Goal: Information Seeking & Learning: Learn about a topic

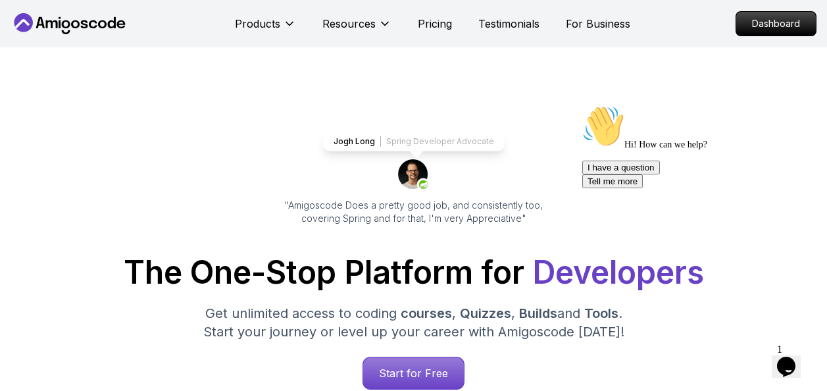
click at [47, 21] on icon at bounding box center [52, 24] width 12 height 8
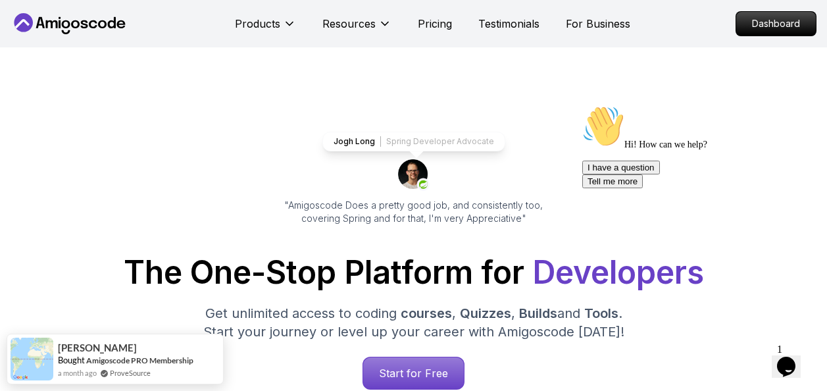
click at [62, 17] on icon at bounding box center [70, 23] width 118 height 21
click at [772, 22] on p "Dashboard" at bounding box center [776, 23] width 76 height 22
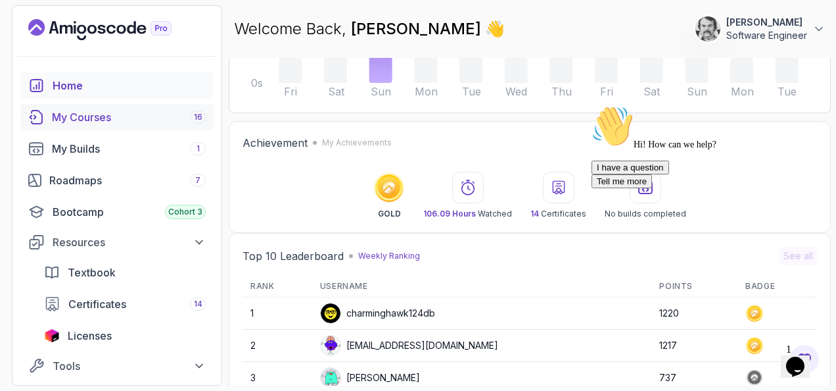
click at [57, 112] on div "My Courses 16" at bounding box center [129, 117] width 154 height 16
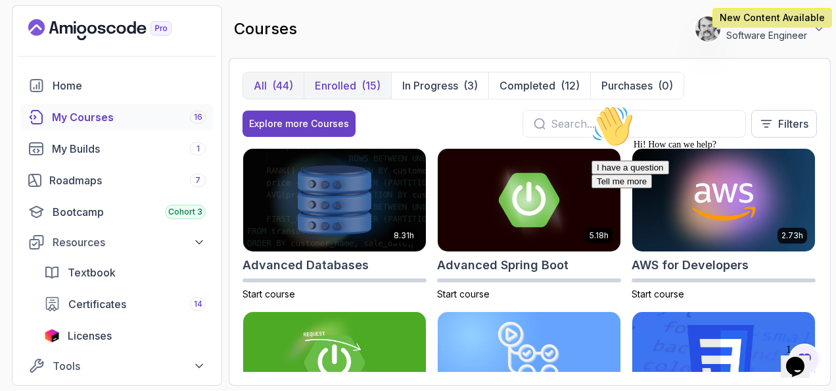
click at [342, 84] on p "Enrolled" at bounding box center [335, 86] width 41 height 16
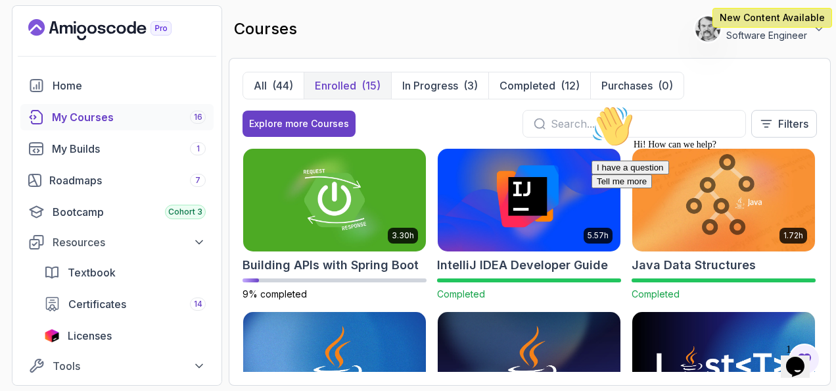
click at [349, 87] on p "Enrolled" at bounding box center [335, 86] width 41 height 16
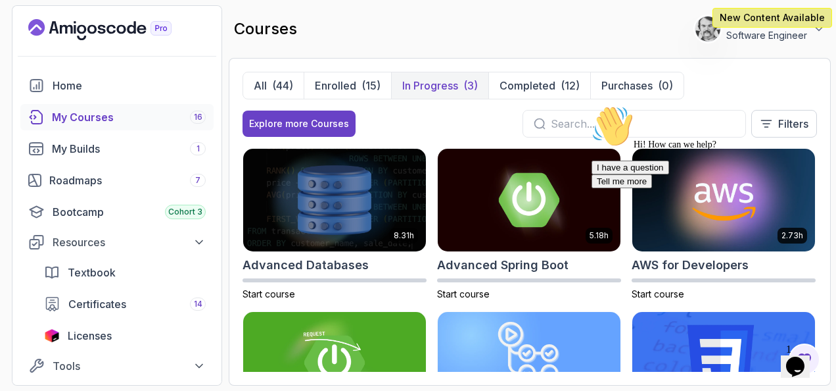
click at [421, 84] on p "In Progress" at bounding box center [430, 86] width 56 height 16
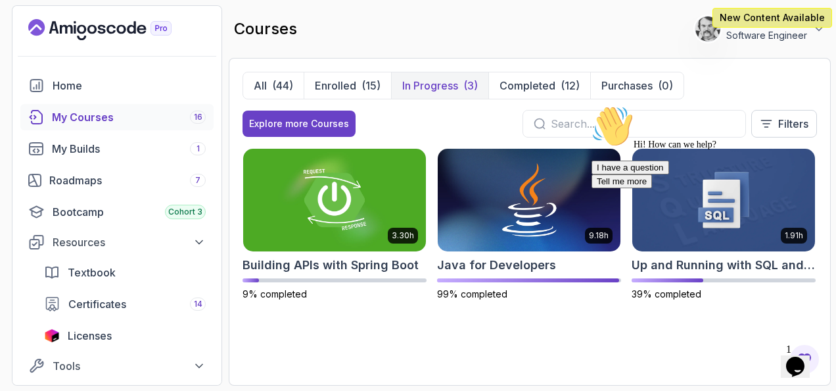
click at [676, 105] on div at bounding box center [710, 105] width 237 height 0
click at [661, 172] on div "Hi! How can we help? I have a question Tell me more" at bounding box center [710, 146] width 237 height 83
click at [759, 18] on p "New Content Available" at bounding box center [772, 17] width 105 height 13
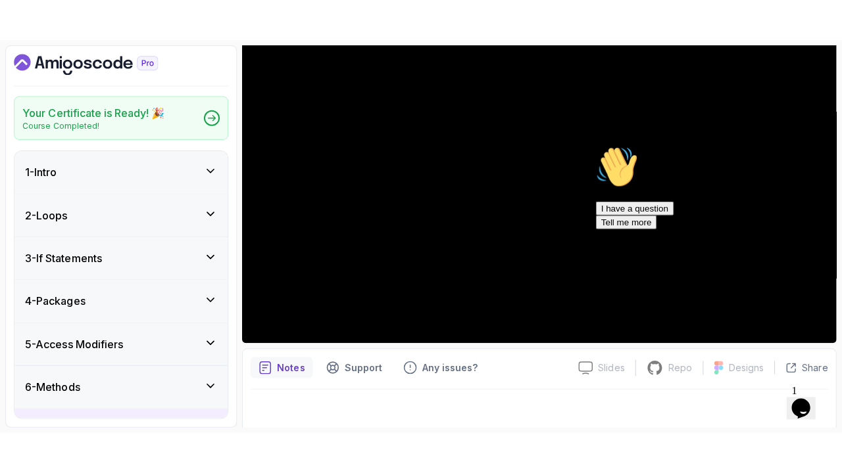
scroll to position [155, 0]
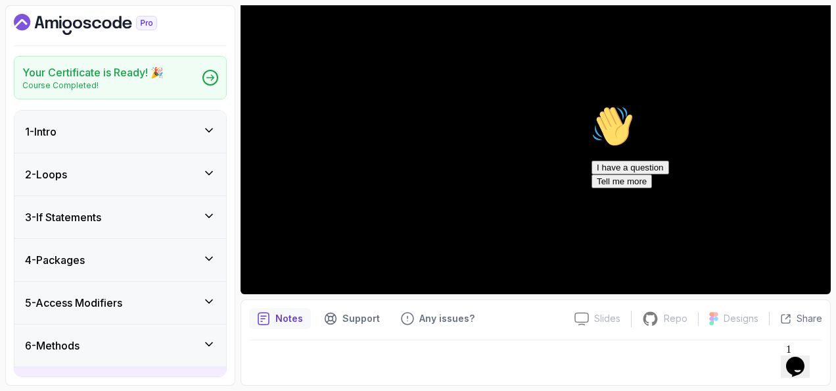
click at [592, 105] on icon "Chat attention grabber" at bounding box center [592, 105] width 0 height 0
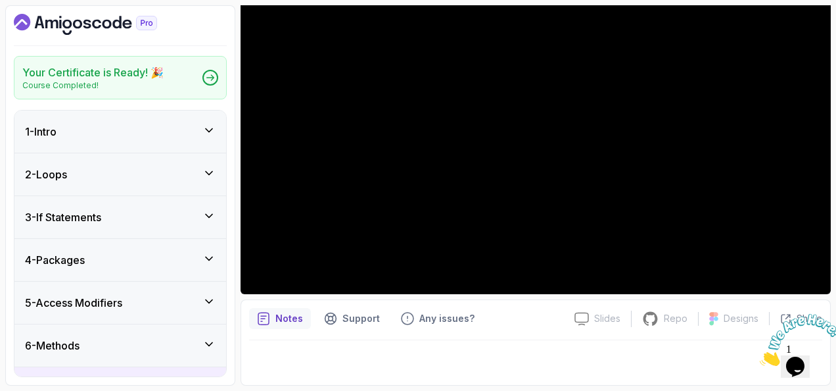
scroll to position [38, 0]
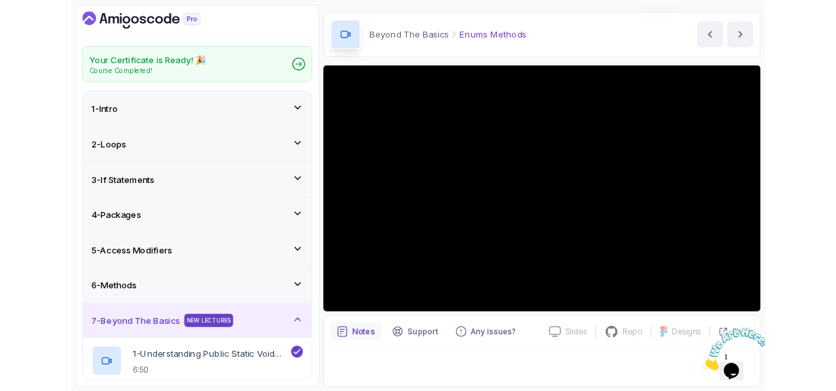
scroll to position [38, 0]
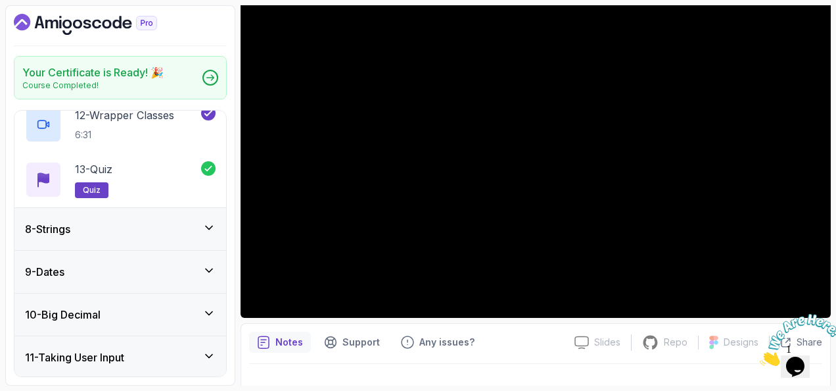
scroll to position [921, 0]
click at [203, 220] on icon at bounding box center [209, 226] width 13 height 13
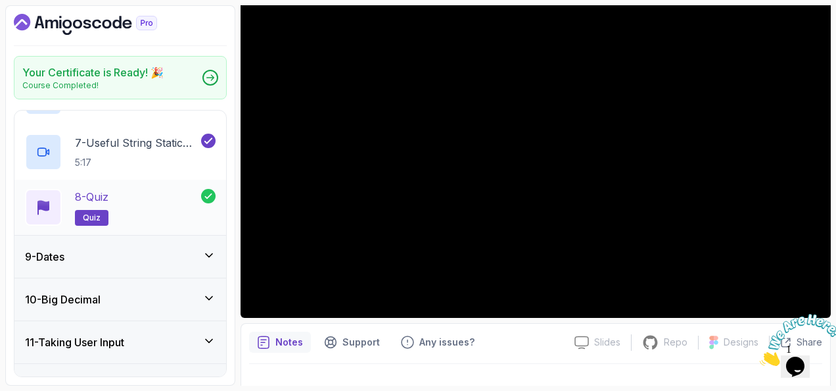
scroll to position [725, 0]
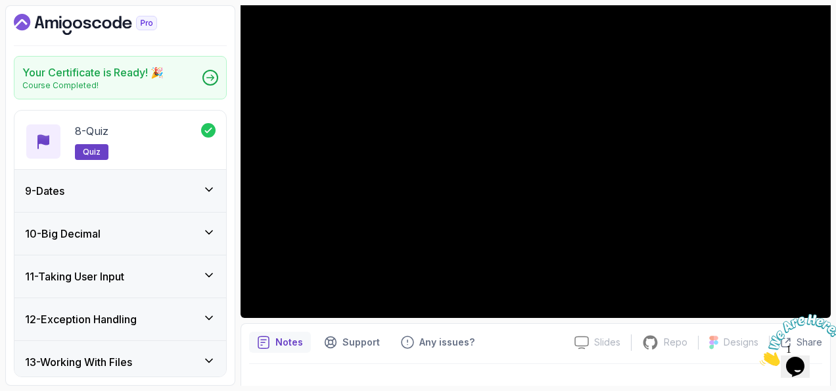
click at [210, 185] on icon at bounding box center [209, 189] width 13 height 13
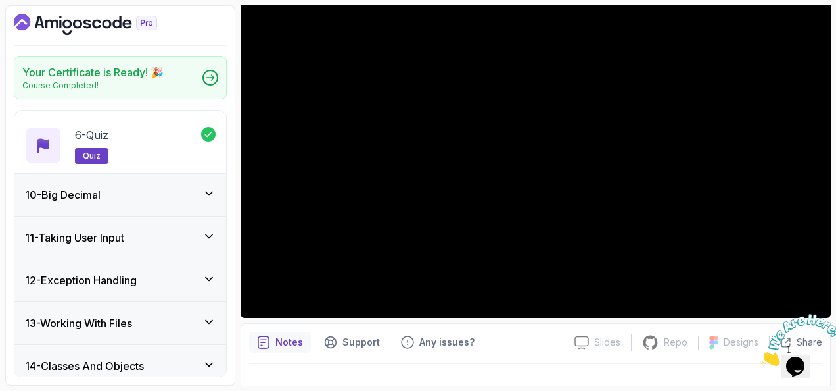
scroll to position [680, 0]
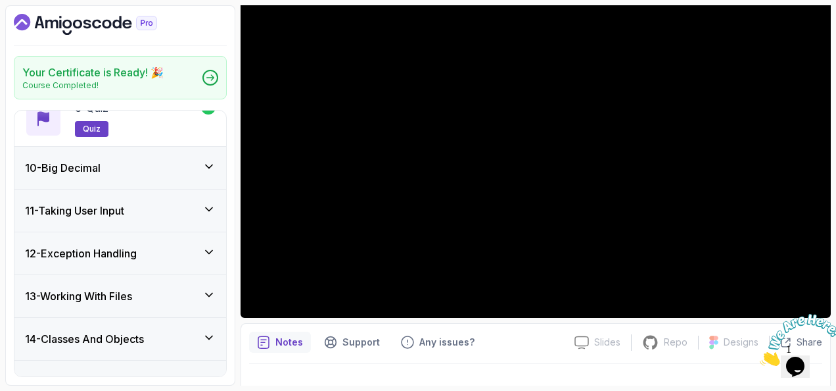
click at [206, 172] on icon at bounding box center [209, 166] width 13 height 13
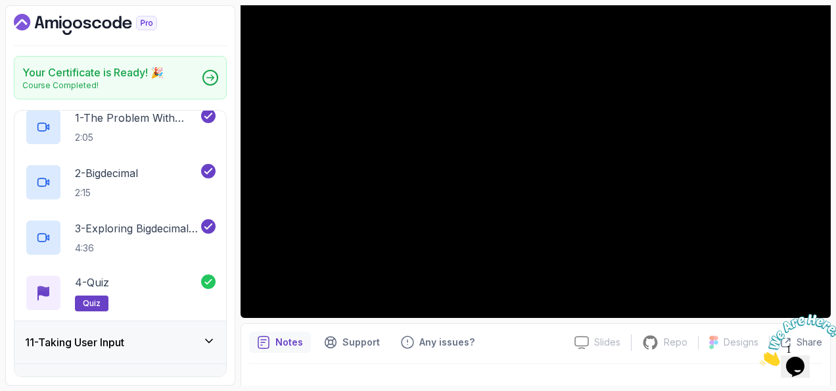
scroll to position [504, 0]
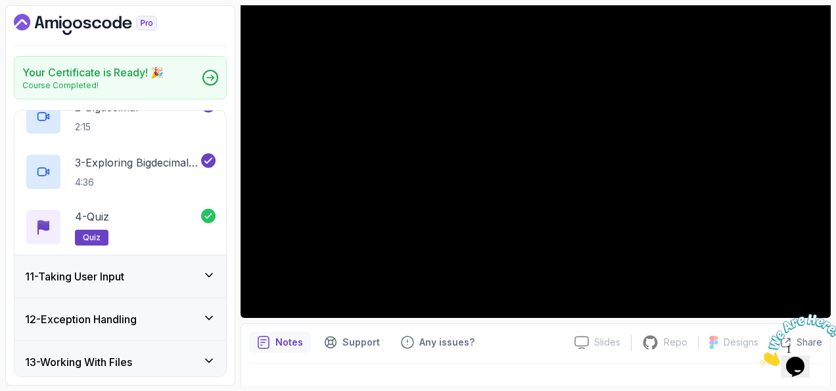
click at [101, 279] on h3 "11 - Taking User Input" at bounding box center [74, 276] width 99 height 16
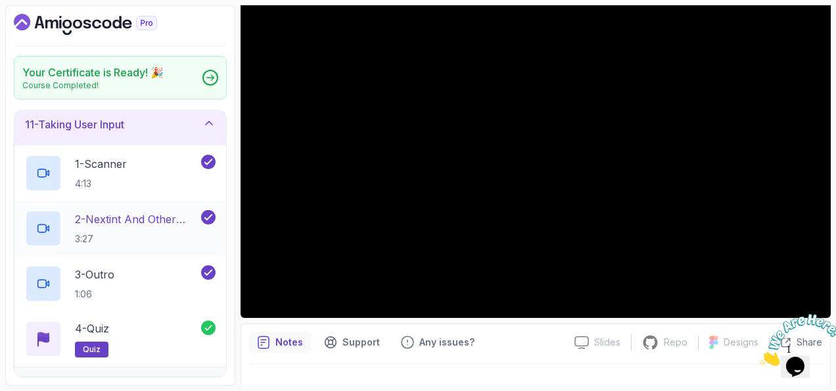
scroll to position [500, 0]
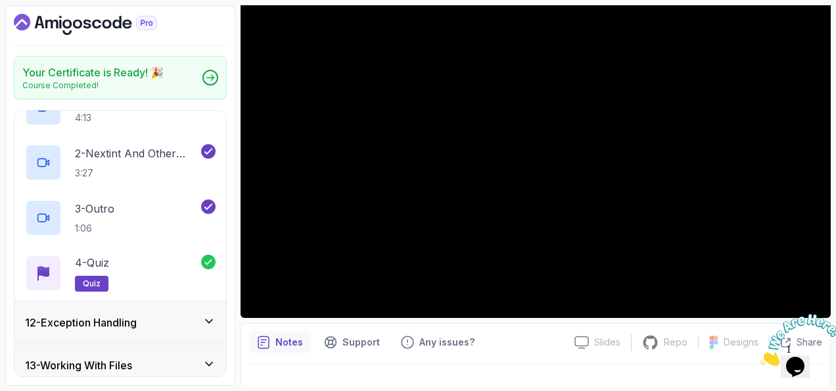
click at [204, 321] on icon at bounding box center [209, 320] width 13 height 13
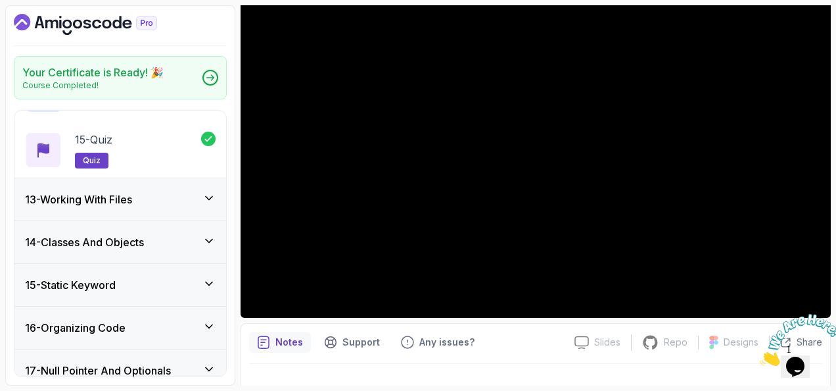
scroll to position [1284, 0]
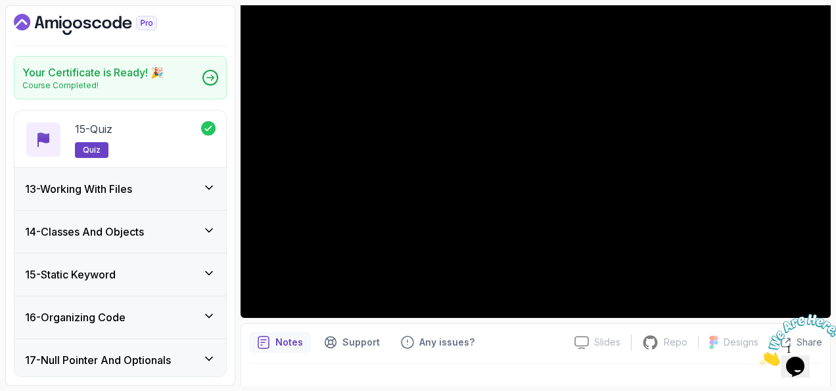
click at [196, 185] on div "13 - Working With Files" at bounding box center [120, 189] width 191 height 16
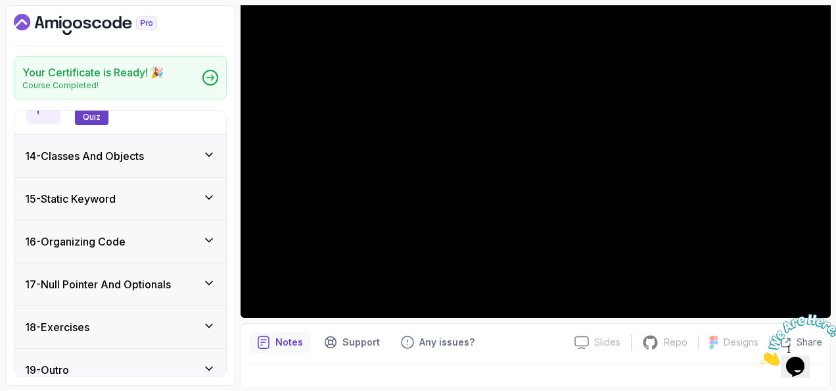
scroll to position [809, 0]
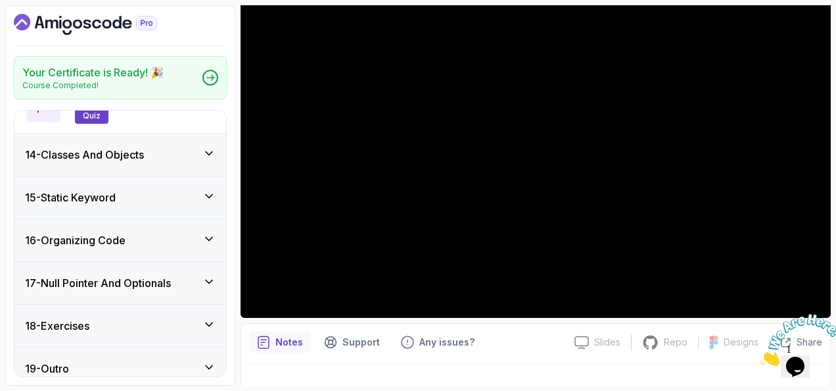
click at [198, 157] on div "14 - Classes And Objects" at bounding box center [120, 155] width 191 height 16
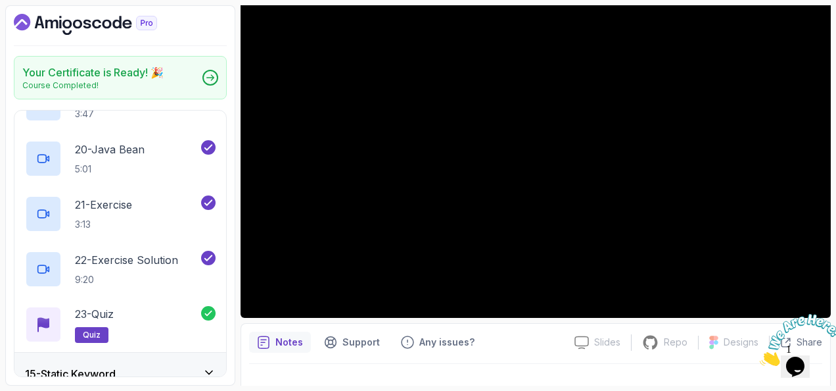
scroll to position [1795, 0]
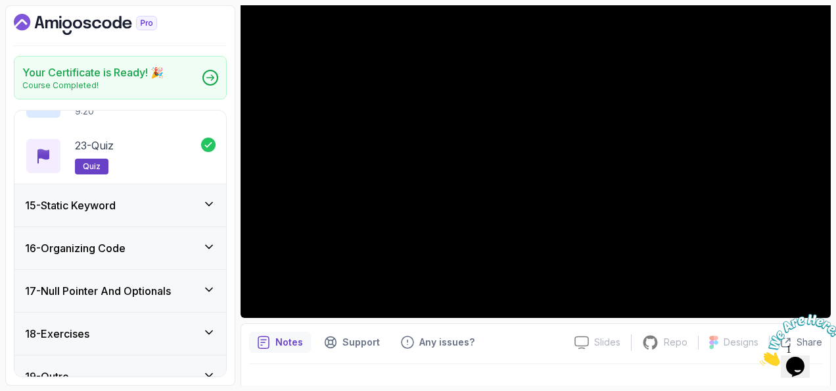
click at [211, 199] on icon at bounding box center [209, 203] width 13 height 13
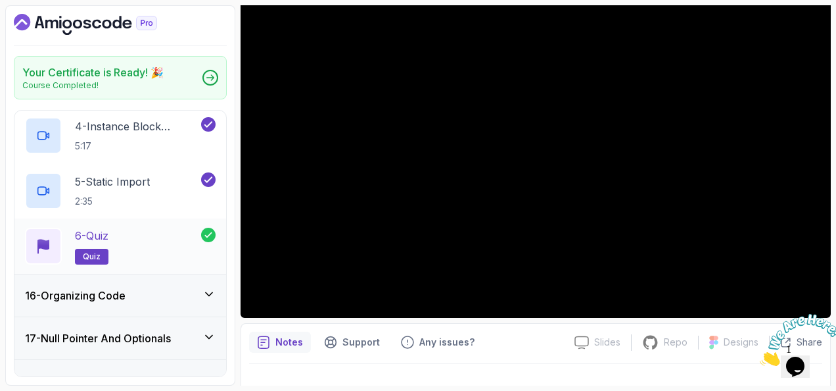
scroll to position [875, 0]
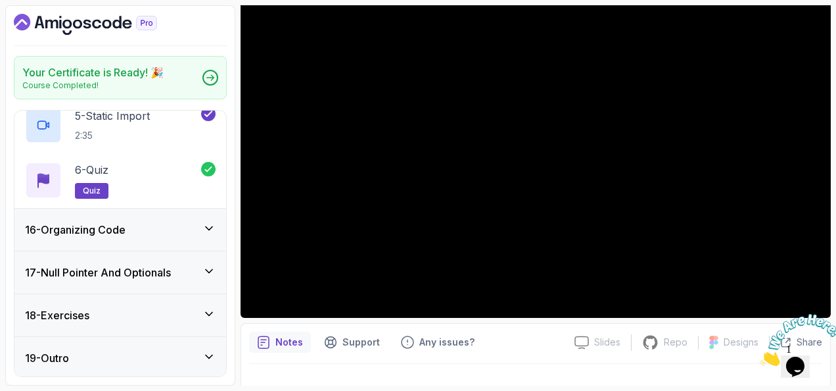
click at [212, 229] on icon at bounding box center [209, 228] width 13 height 13
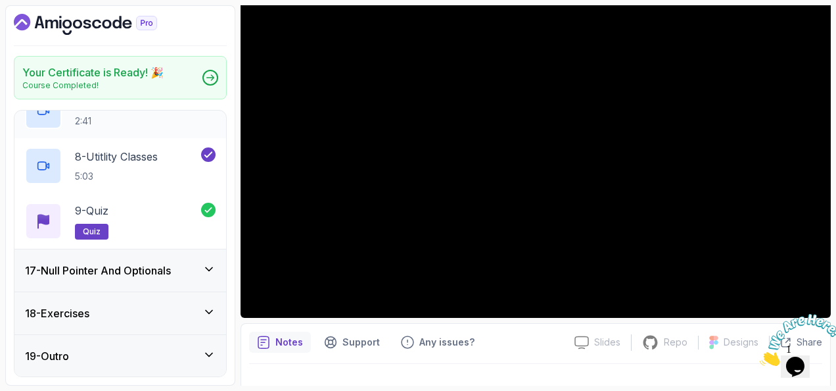
scroll to position [1043, 0]
click at [204, 266] on icon at bounding box center [209, 268] width 13 height 13
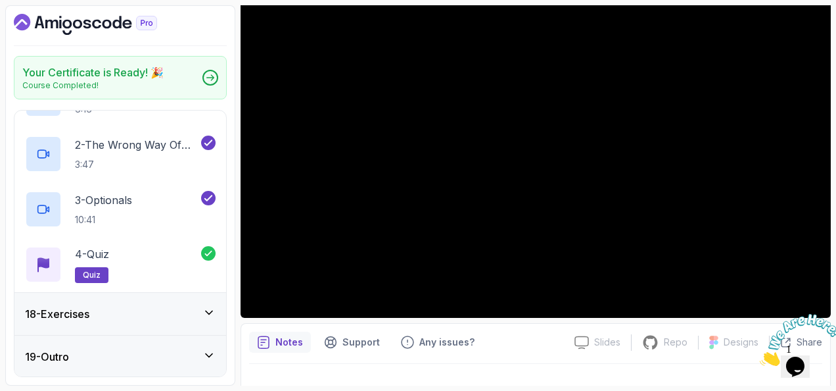
scroll to position [767, 0]
click at [200, 308] on div "18 - Exercises" at bounding box center [120, 312] width 191 height 16
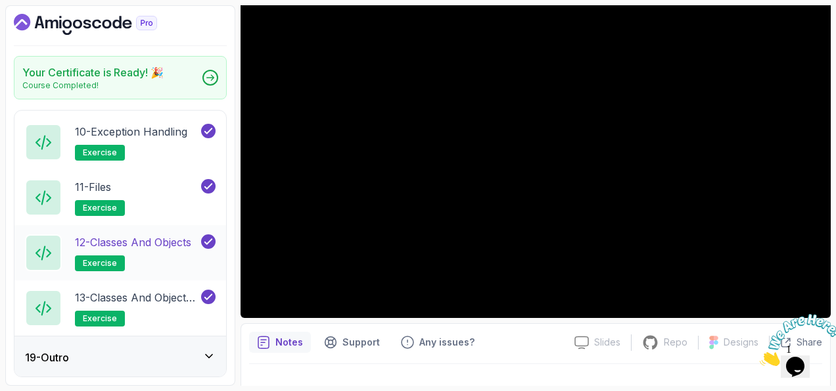
scroll to position [1264, 0]
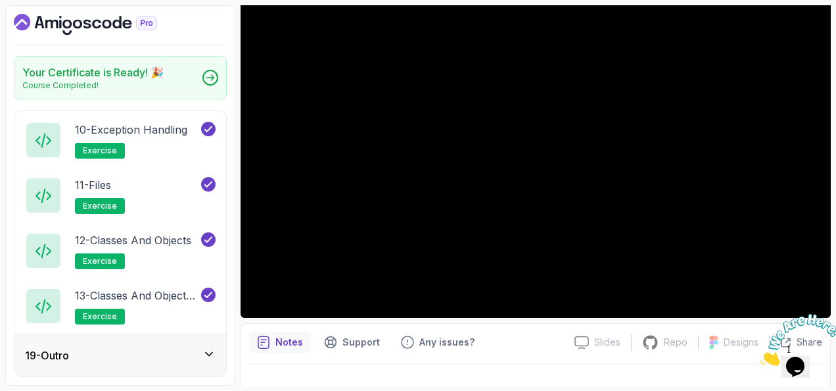
click at [204, 354] on icon at bounding box center [209, 353] width 13 height 13
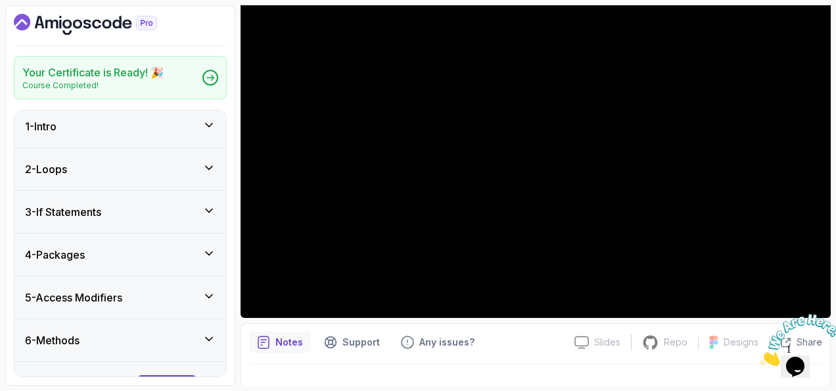
scroll to position [0, 0]
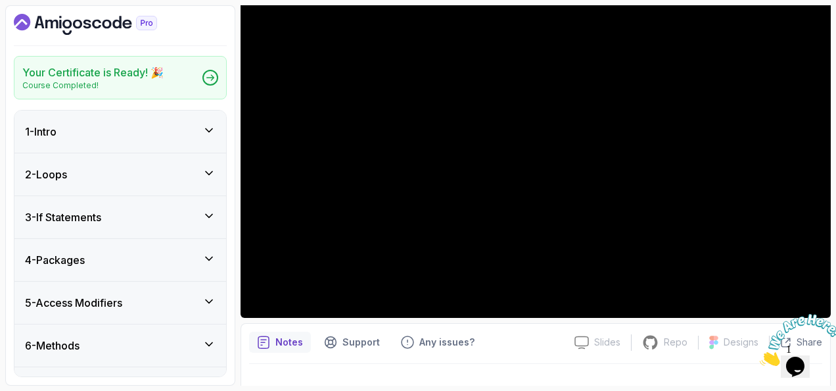
click at [214, 128] on icon at bounding box center [209, 130] width 13 height 13
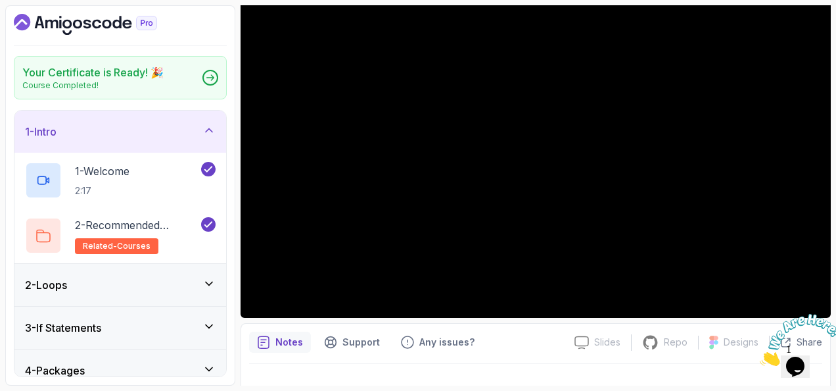
click at [214, 128] on icon at bounding box center [209, 130] width 13 height 13
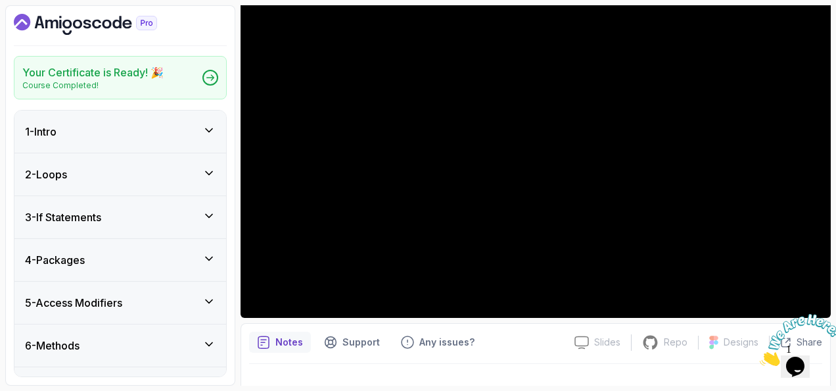
click at [209, 173] on icon at bounding box center [209, 172] width 13 height 13
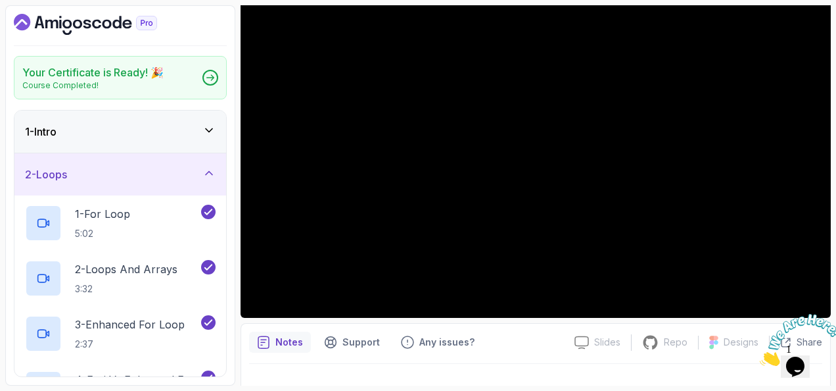
click at [206, 172] on icon at bounding box center [209, 172] width 13 height 13
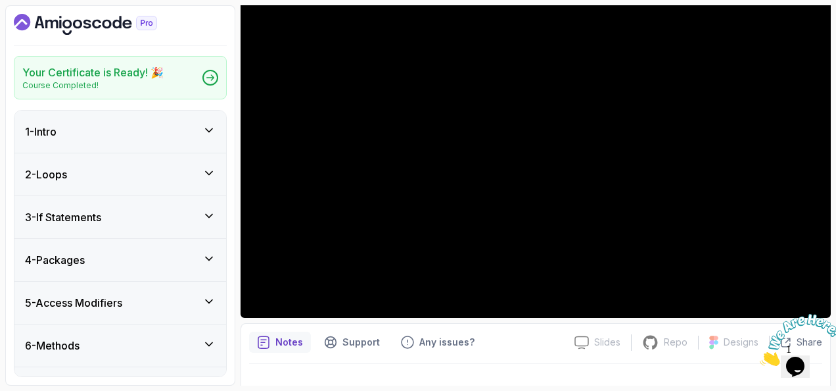
click at [203, 214] on icon at bounding box center [209, 215] width 13 height 13
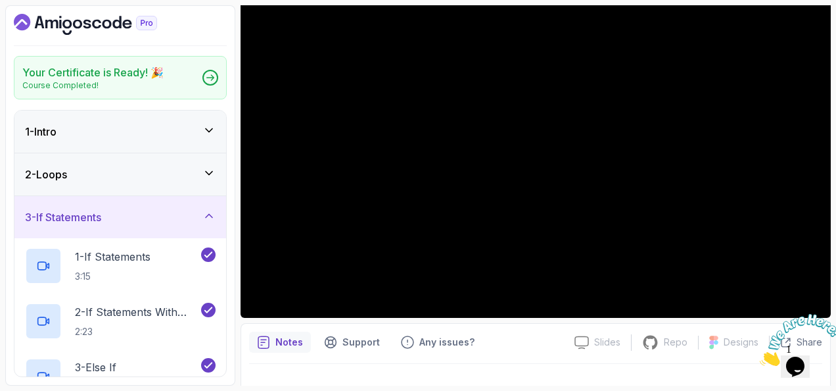
click at [212, 209] on div "3 - If Statements" at bounding box center [120, 217] width 191 height 16
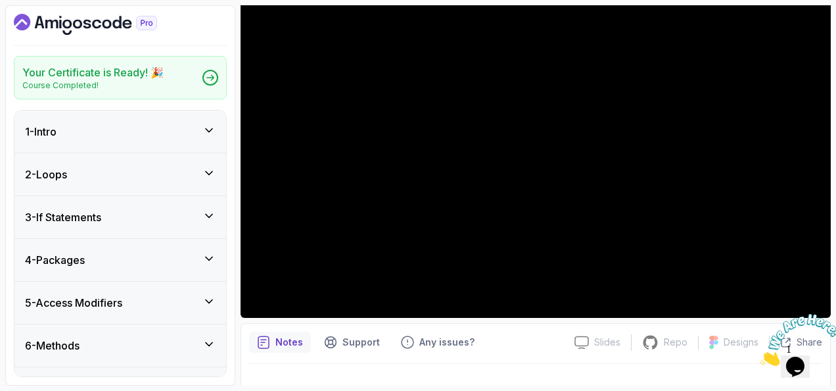
click at [210, 261] on icon at bounding box center [209, 258] width 13 height 13
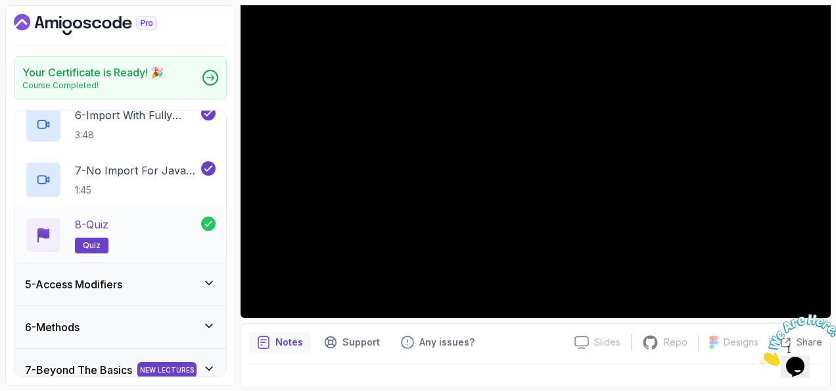
scroll to position [526, 0]
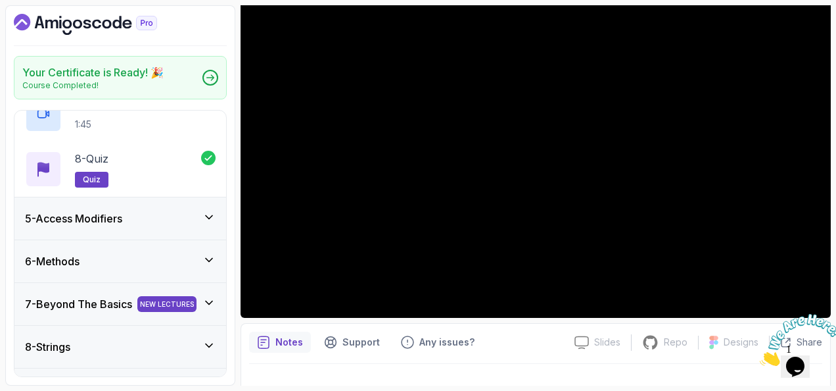
click at [214, 220] on icon at bounding box center [209, 216] width 13 height 13
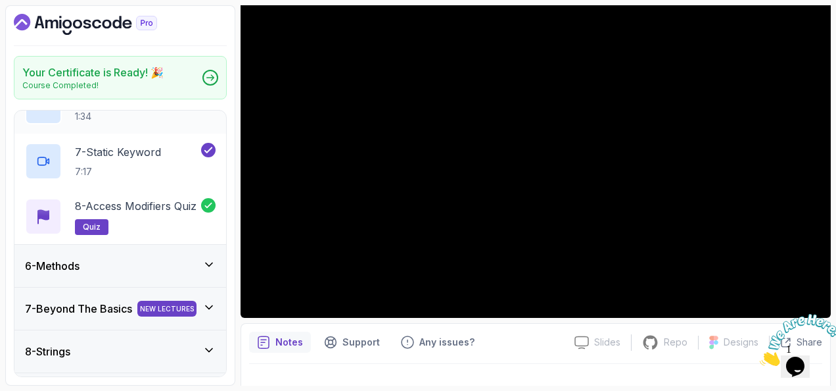
scroll to position [592, 0]
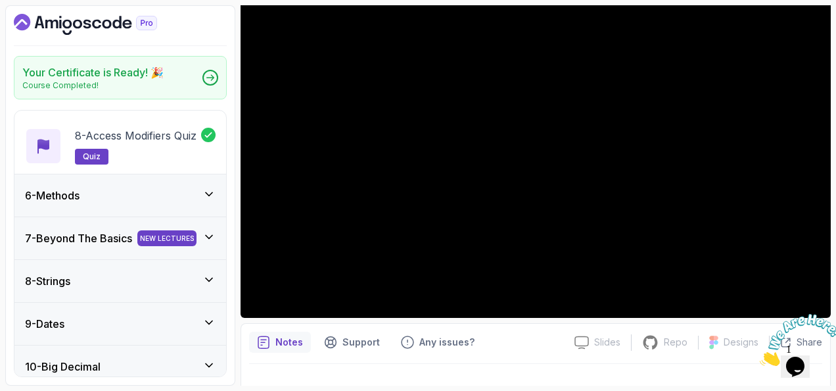
click at [203, 190] on icon at bounding box center [209, 193] width 13 height 13
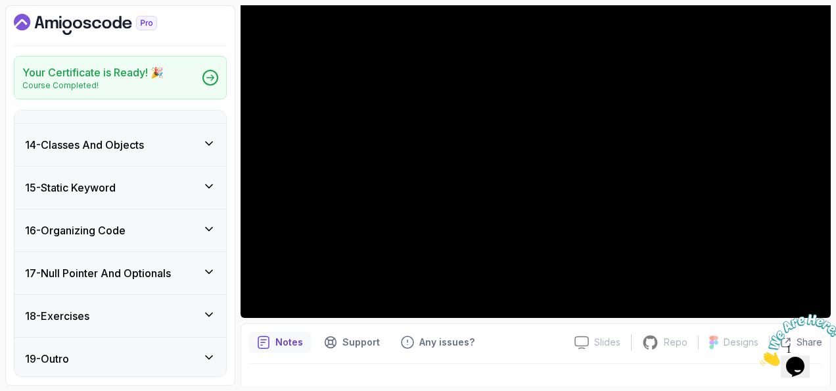
scroll to position [988, 0]
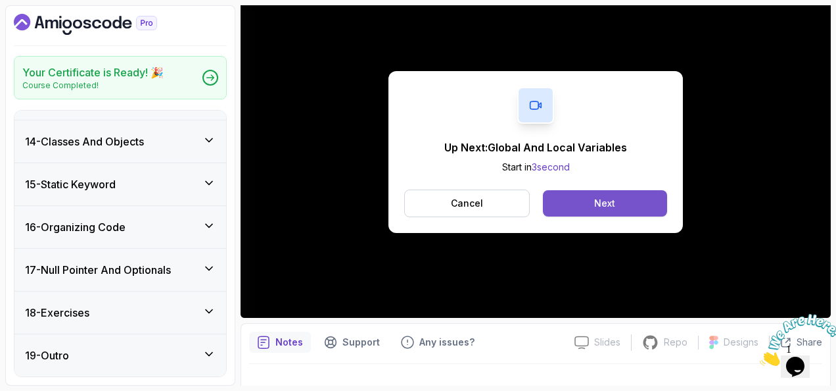
click at [609, 204] on div "Next" at bounding box center [604, 203] width 21 height 13
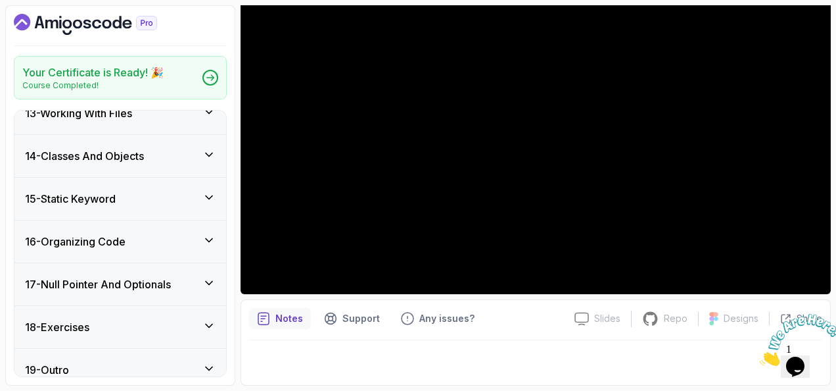
scroll to position [1264, 0]
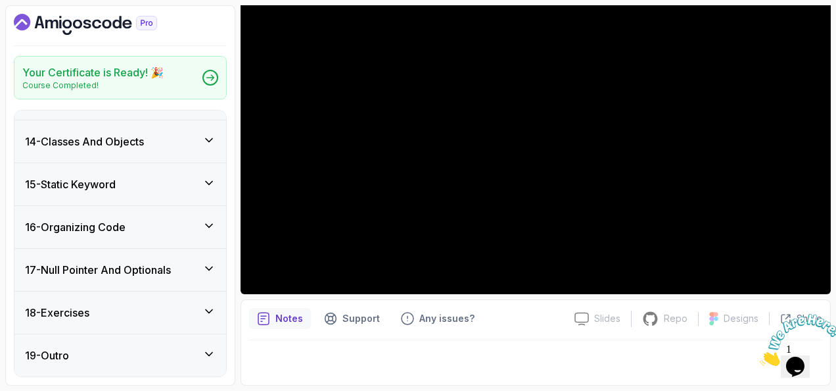
click at [37, 344] on div "19 - Outro" at bounding box center [120, 355] width 212 height 42
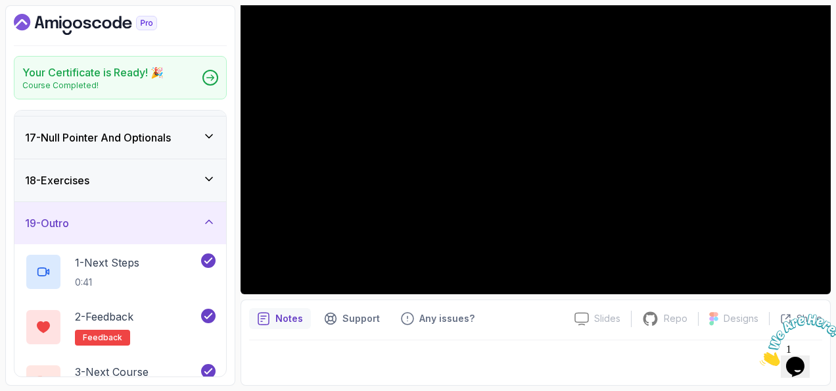
scroll to position [711, 0]
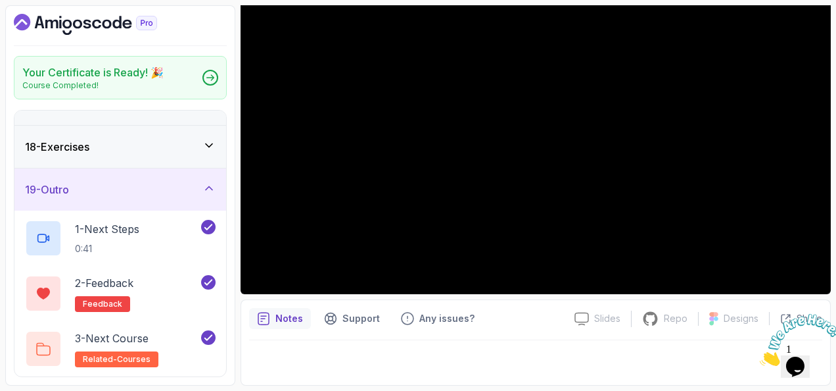
click at [216, 187] on div "19 - Outro" at bounding box center [120, 189] width 212 height 42
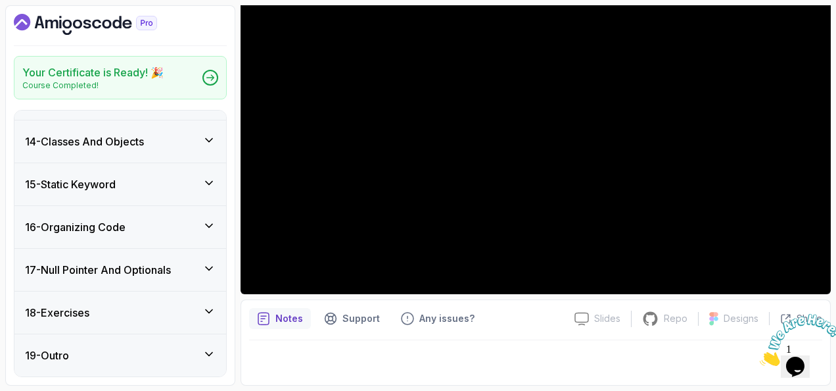
scroll to position [546, 0]
click at [205, 308] on icon at bounding box center [209, 310] width 13 height 13
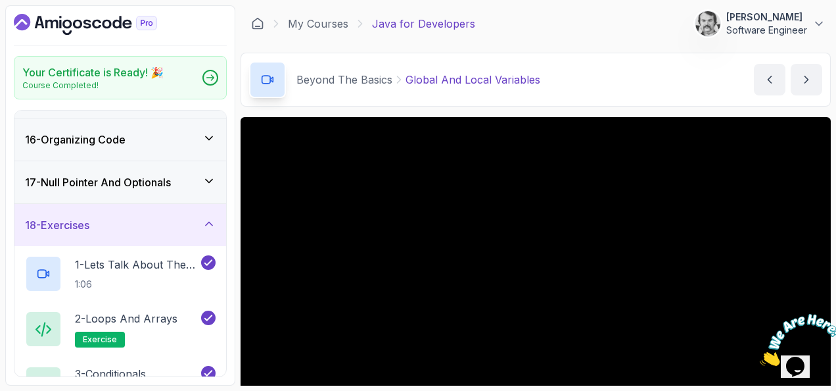
scroll to position [672, 0]
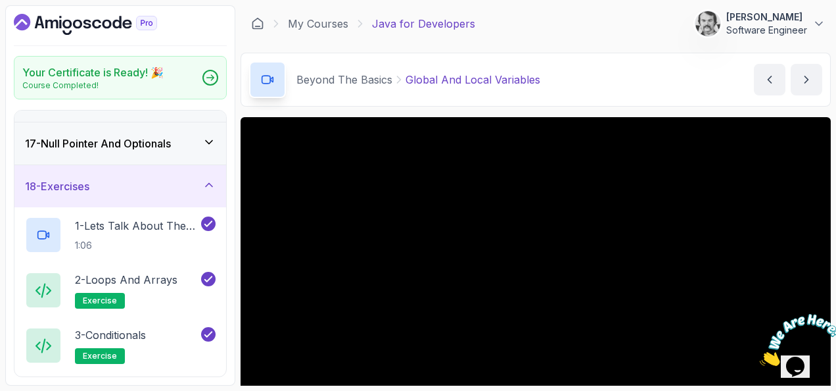
click at [208, 179] on icon at bounding box center [209, 184] width 13 height 13
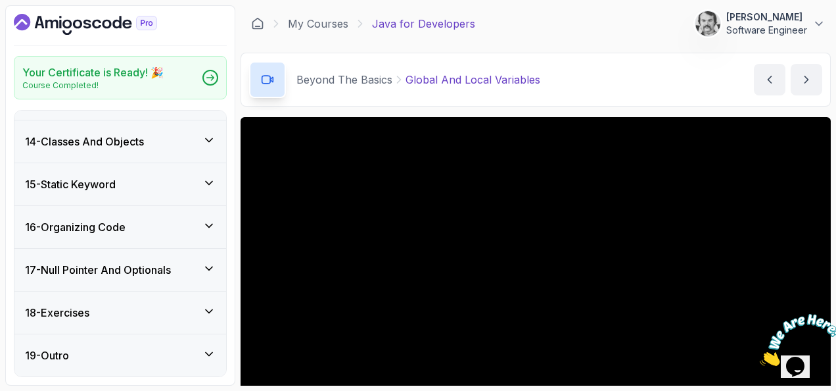
scroll to position [155, 0]
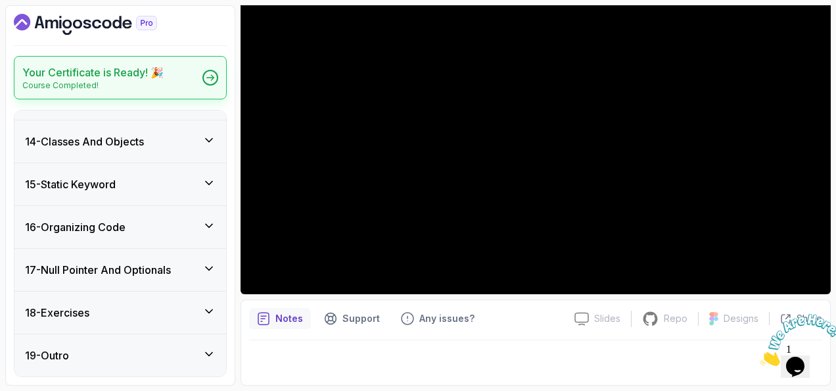
click at [207, 82] on div at bounding box center [211, 78] width 16 height 16
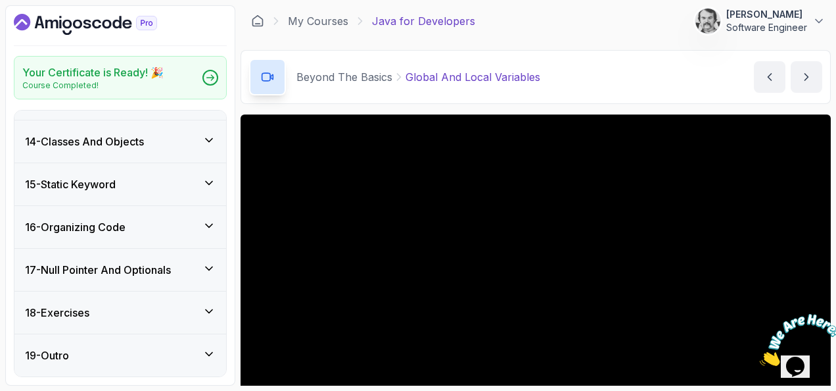
scroll to position [0, 0]
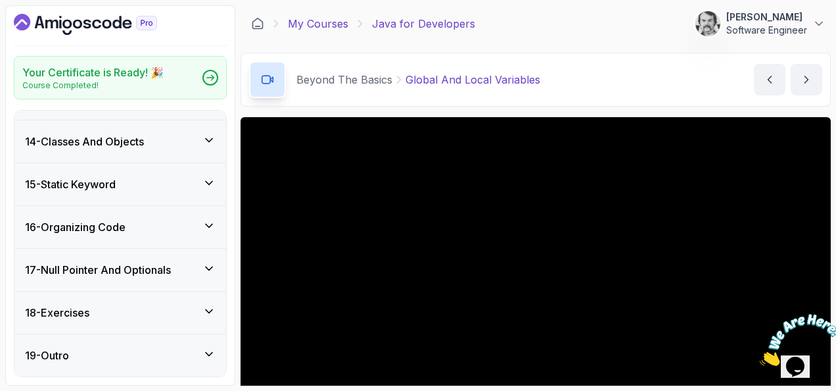
click at [313, 25] on link "My Courses" at bounding box center [318, 24] width 60 height 16
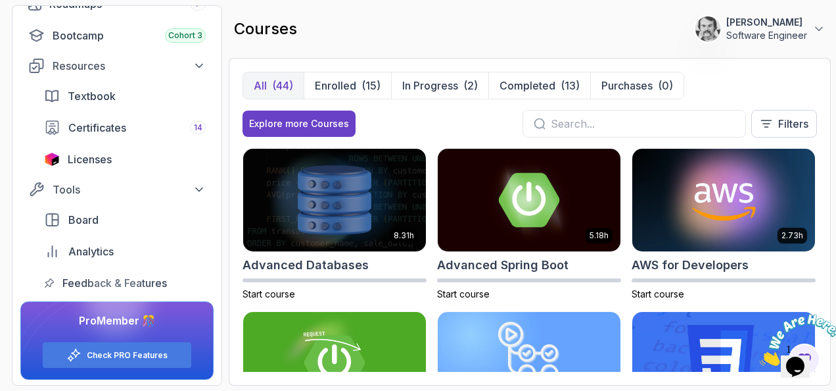
scroll to position [179, 0]
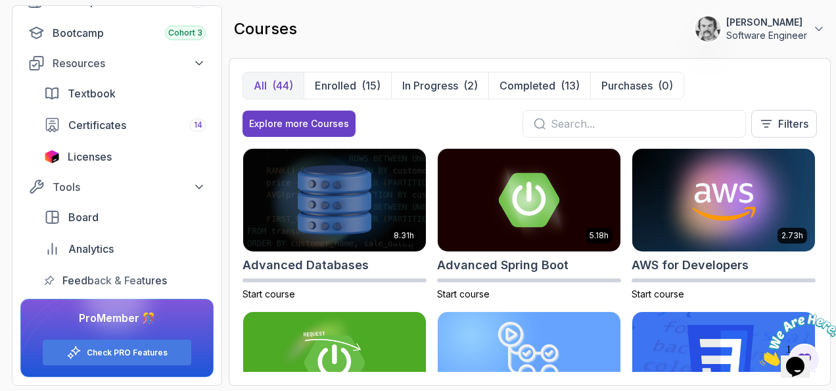
click at [497, 130] on div "Explore more Courses Filters" at bounding box center [530, 124] width 575 height 28
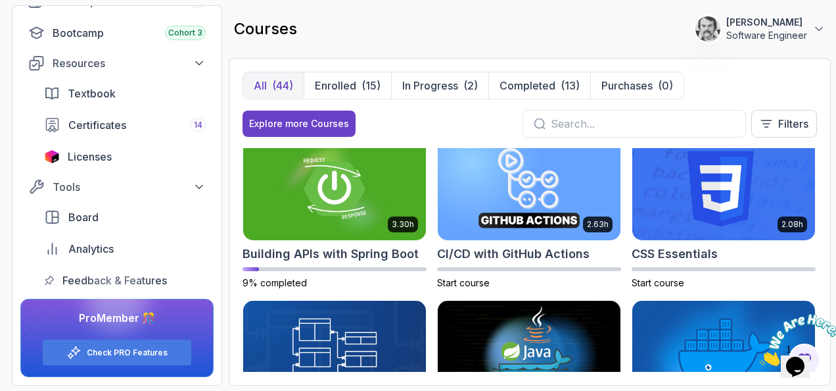
scroll to position [66, 0]
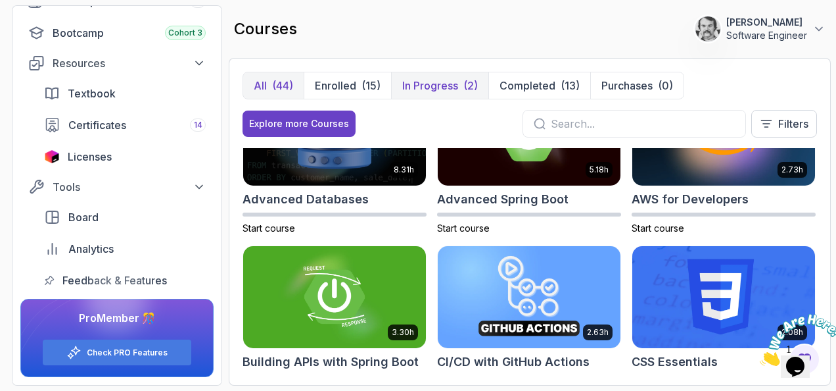
click at [422, 83] on p "In Progress" at bounding box center [430, 86] width 56 height 16
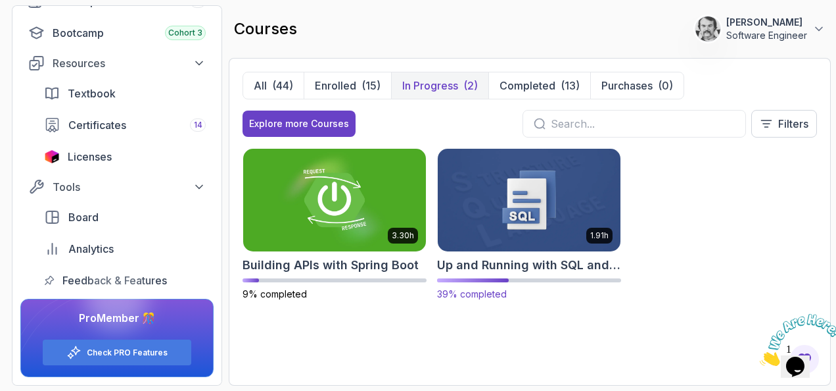
click at [516, 200] on img at bounding box center [529, 199] width 192 height 107
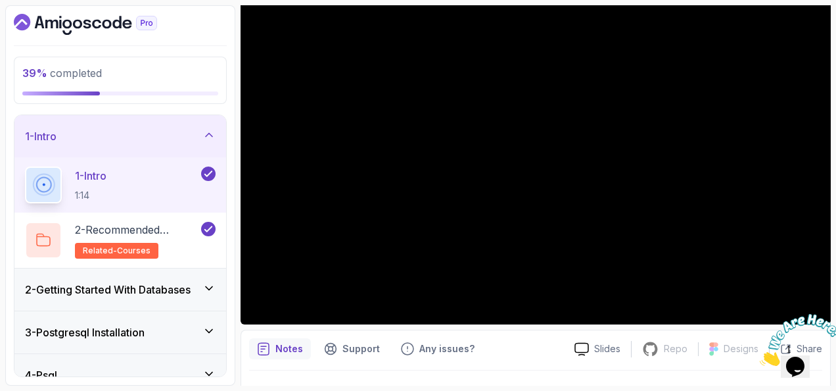
scroll to position [132, 0]
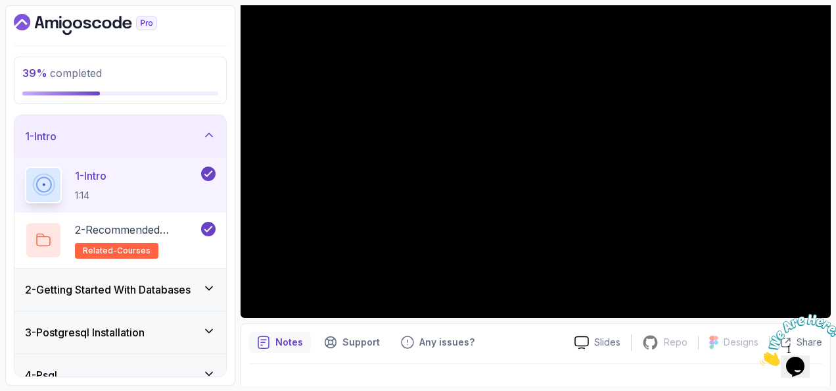
click at [201, 287] on div "2 - Getting Started With Databases" at bounding box center [120, 289] width 191 height 16
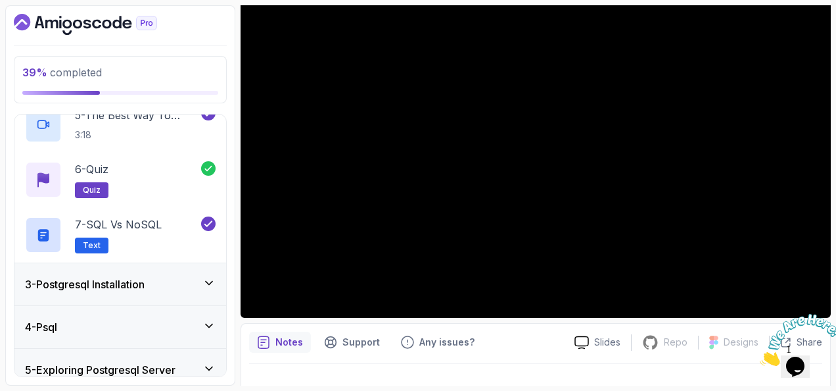
scroll to position [395, 0]
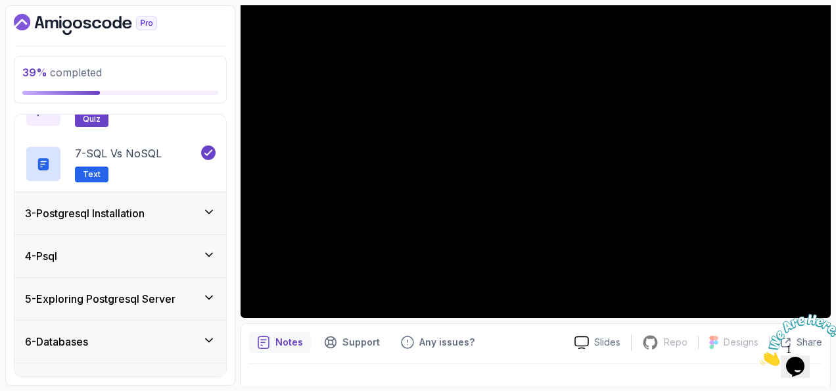
click at [202, 209] on div "3 - Postgresql Installation" at bounding box center [120, 213] width 191 height 16
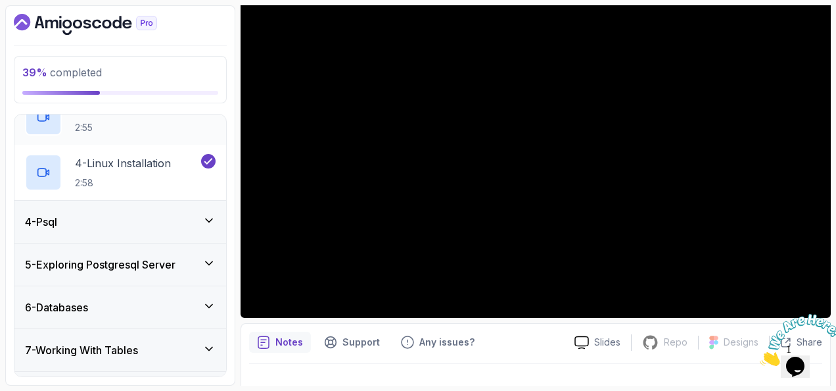
scroll to position [277, 0]
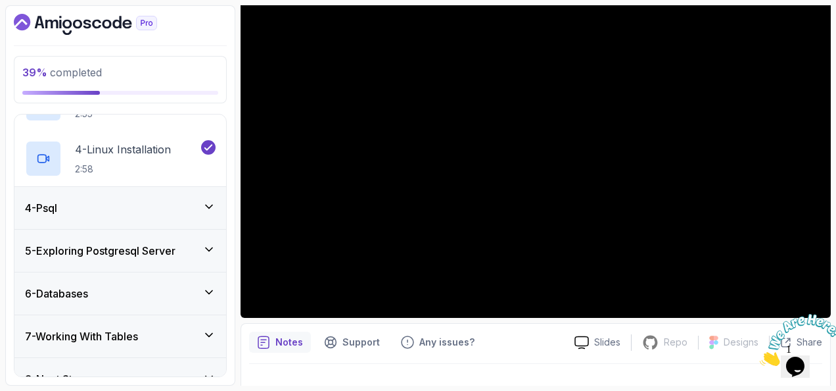
click at [208, 199] on div "4 - Psql" at bounding box center [120, 208] width 212 height 42
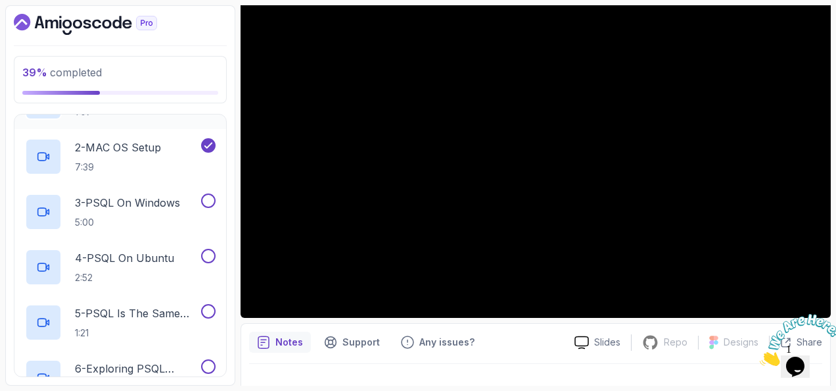
scroll to position [80, 0]
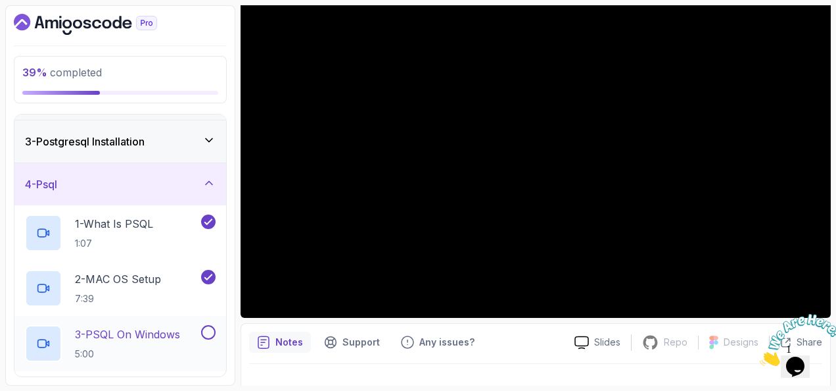
click at [107, 333] on p "3 - PSQL On Windows" at bounding box center [127, 334] width 105 height 16
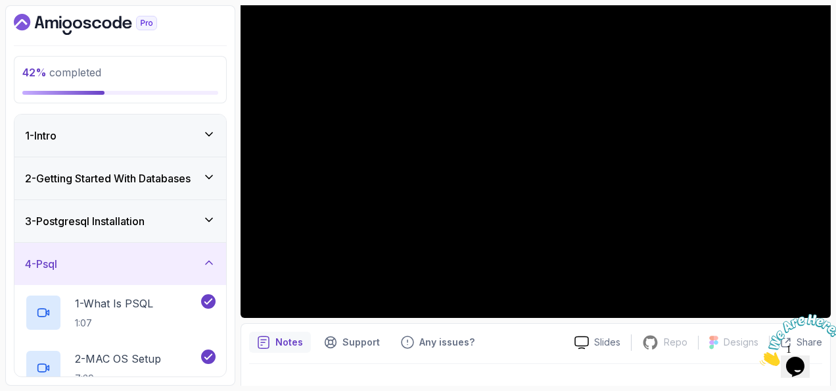
click at [206, 224] on icon at bounding box center [209, 219] width 13 height 13
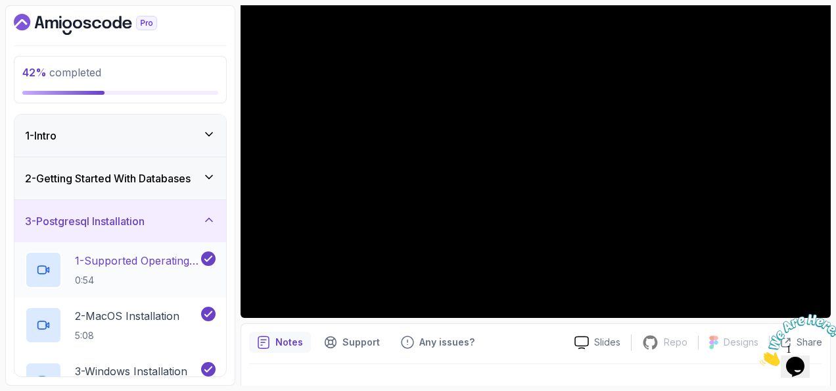
click at [159, 259] on p "1 - Supported Operating Systems" at bounding box center [137, 260] width 124 height 16
click at [230, 124] on div "42 % completed 1 - Intro 2 - Getting Started With Databases 3 - Postgresql Inst…" at bounding box center [120, 195] width 230 height 380
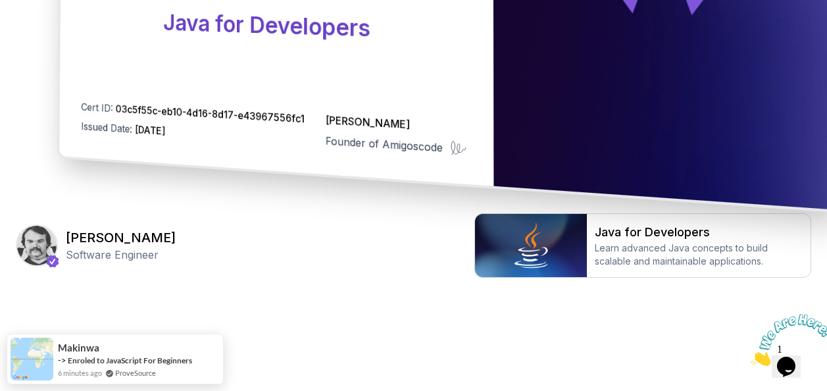
scroll to position [442, 0]
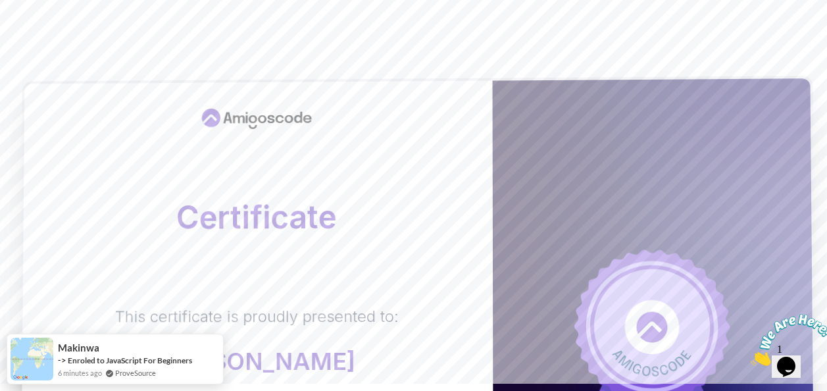
scroll to position [0, 0]
